Goal: Check status: Check status

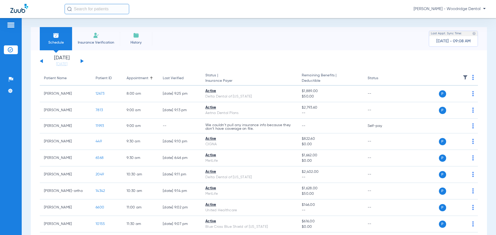
click at [82, 60] on button at bounding box center [82, 61] width 3 height 4
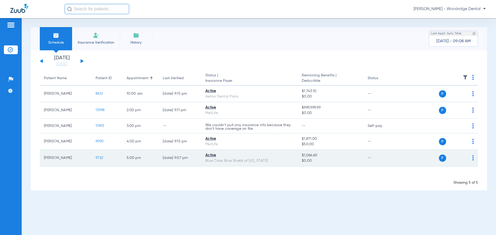
click at [97, 158] on span "9722" at bounding box center [99, 158] width 7 height 4
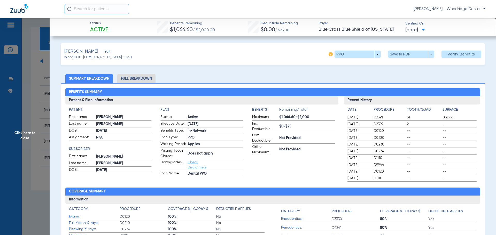
click at [129, 79] on li "Full Breakdown" at bounding box center [136, 78] width 38 height 9
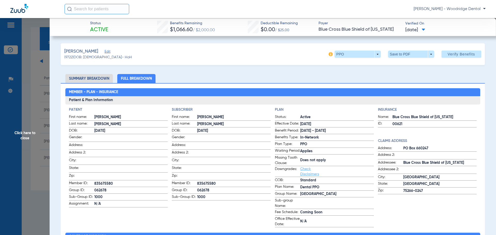
click at [82, 77] on li "Summary Breakdown" at bounding box center [89, 78] width 48 height 9
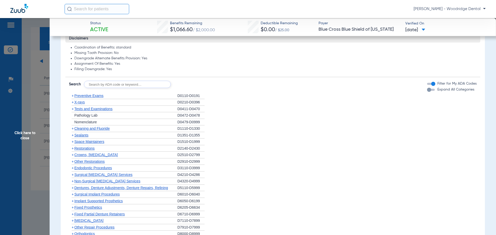
scroll to position [272, 0]
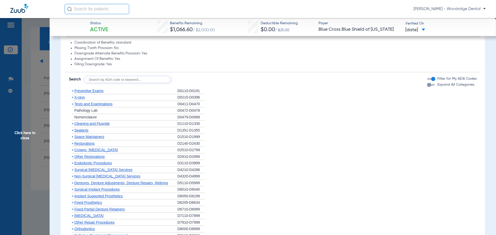
click at [73, 123] on span "+" at bounding box center [73, 124] width 2 height 4
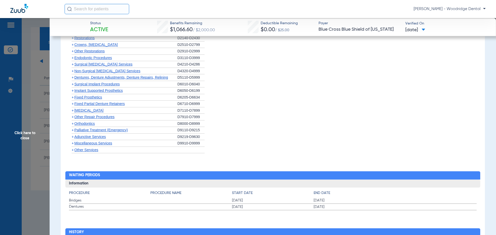
scroll to position [425, 0]
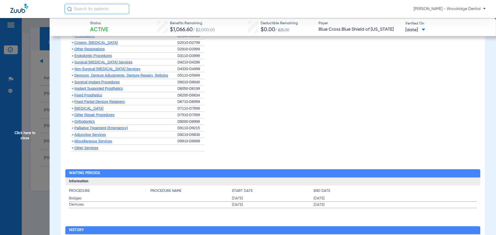
click at [74, 122] on span "+" at bounding box center [71, 122] width 5 height 6
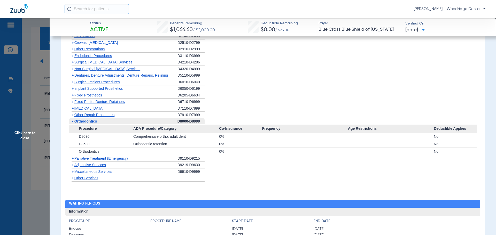
click at [73, 172] on span "+" at bounding box center [73, 172] width 2 height 4
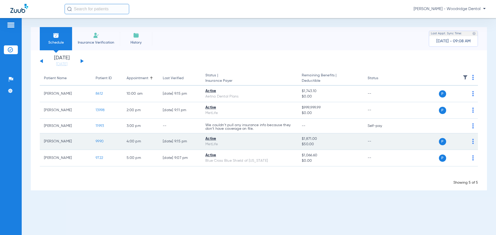
click at [99, 143] on span "9990" at bounding box center [100, 142] width 8 height 4
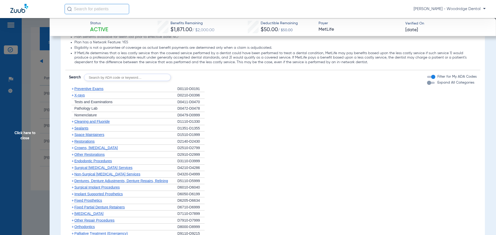
scroll to position [511, 0]
click at [72, 140] on span "+" at bounding box center [73, 140] width 2 height 4
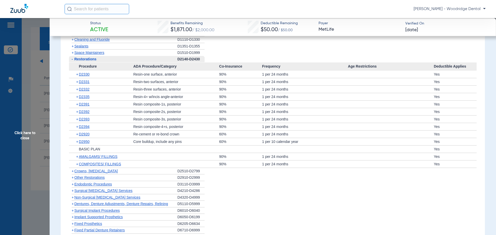
scroll to position [614, 0]
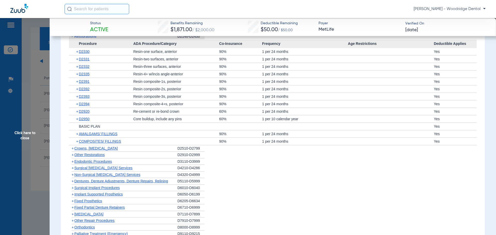
click at [72, 176] on span "+" at bounding box center [73, 175] width 2 height 4
